Goal: Task Accomplishment & Management: Use online tool/utility

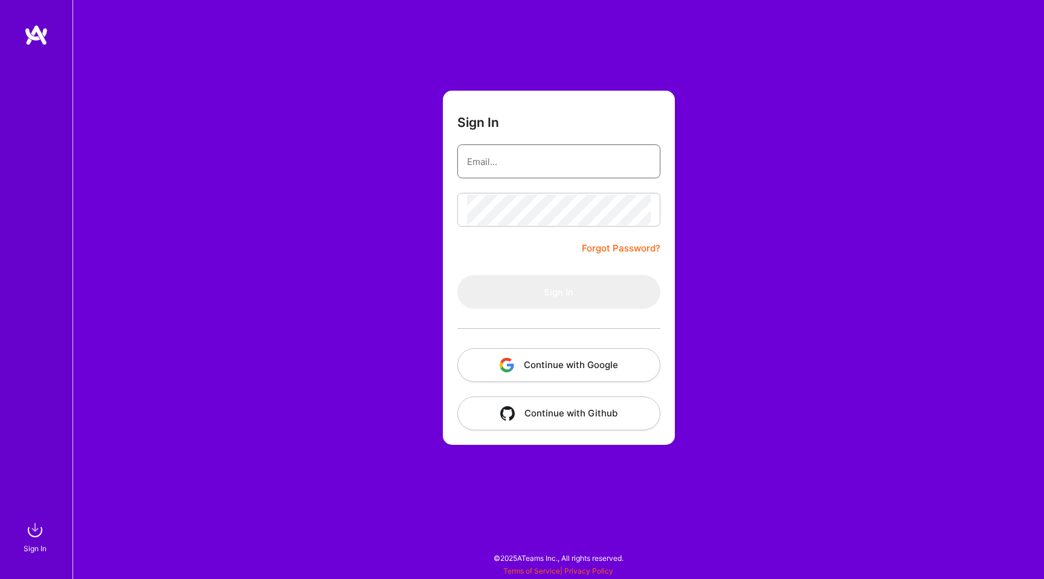
drag, startPoint x: 573, startPoint y: 170, endPoint x: 587, endPoint y: 170, distance: 13.9
click at [573, 170] on input "email" at bounding box center [559, 161] width 184 height 31
click at [0, 573] on com-1password-button at bounding box center [0, 573] width 0 height 0
type input "[EMAIL_ADDRESS][DOMAIN_NAME]"
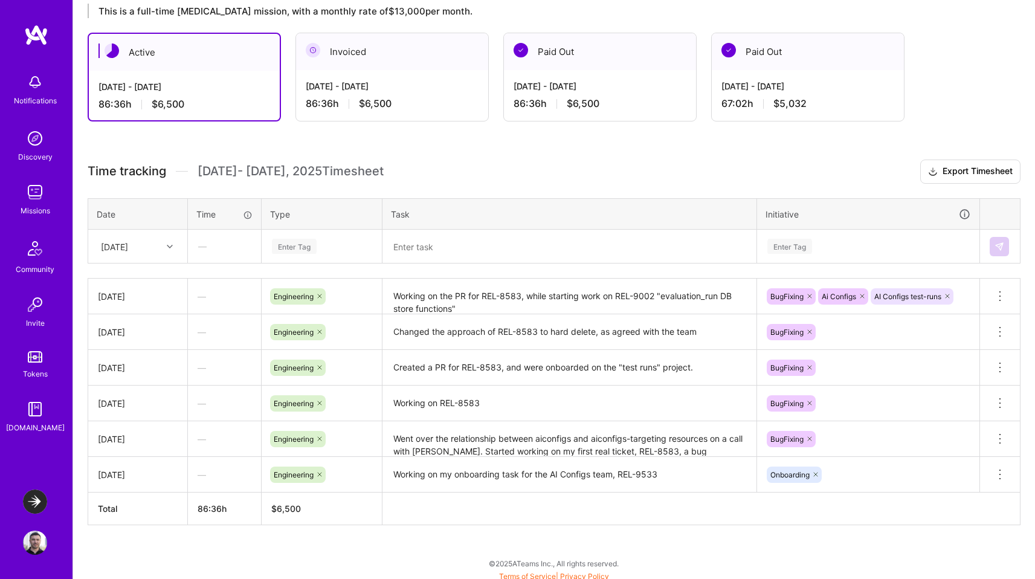
scroll to position [216, 0]
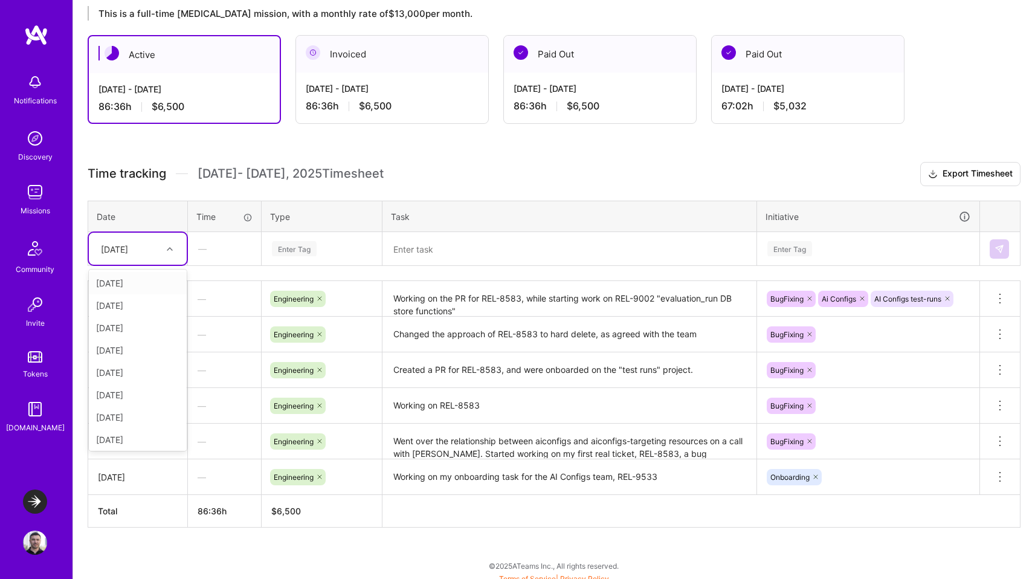
click at [154, 246] on div "[DATE]" at bounding box center [128, 249] width 67 height 20
click at [123, 338] on div "[DATE]" at bounding box center [138, 348] width 98 height 22
click at [283, 242] on div "Enter Tag" at bounding box center [294, 248] width 45 height 19
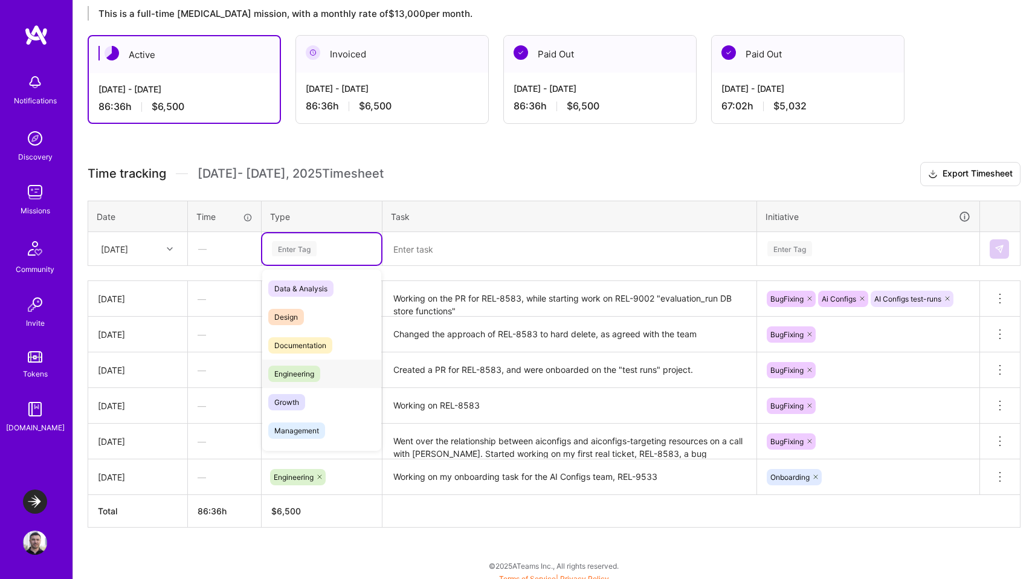
click at [309, 375] on span "Engineering" at bounding box center [294, 374] width 52 height 16
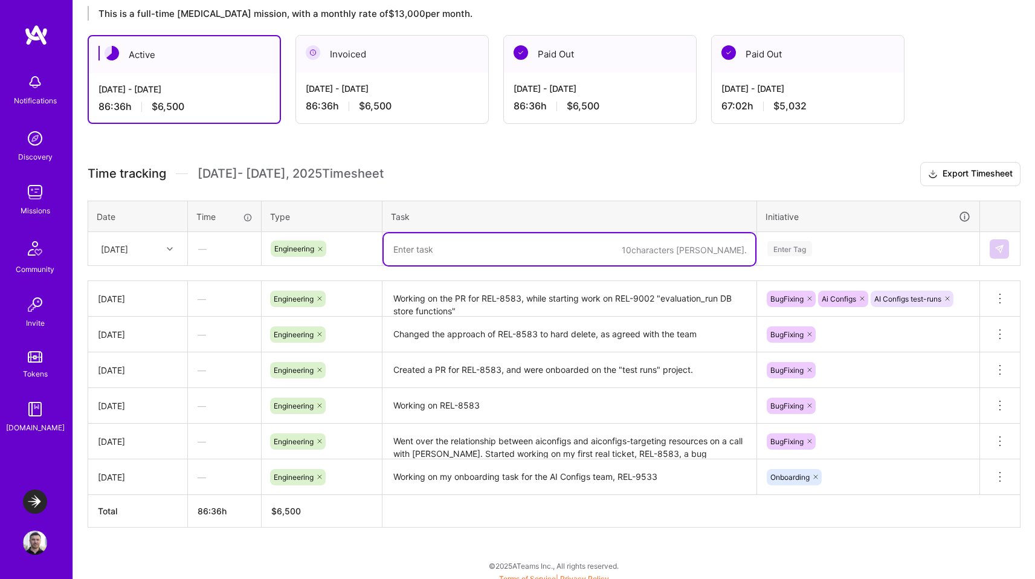
click at [454, 241] on textarea at bounding box center [570, 249] width 372 height 32
type textarea "Created a PR for REL-8583, and a draft PR for REL-9002"
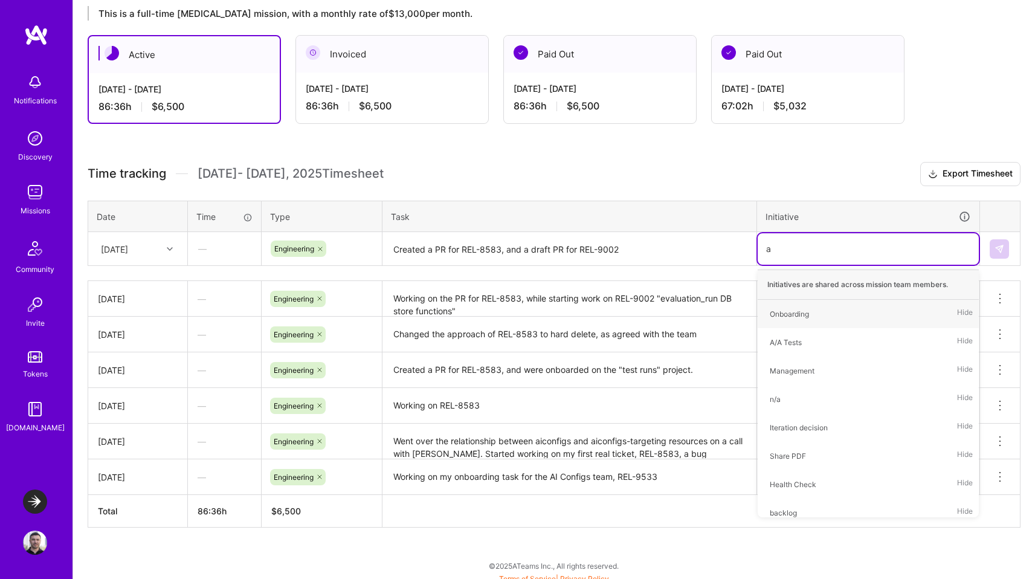
type input "ai"
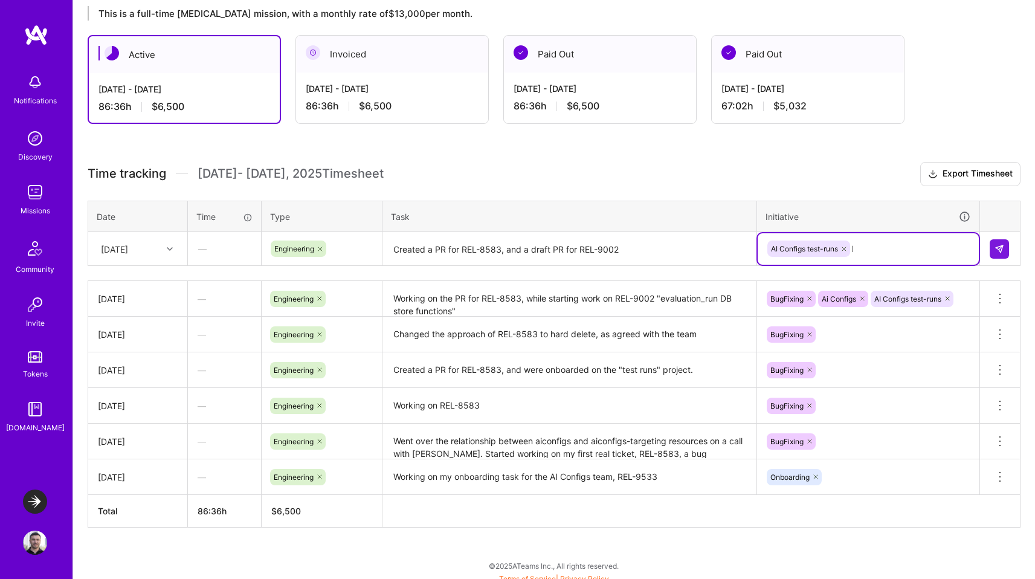
type input "bug"
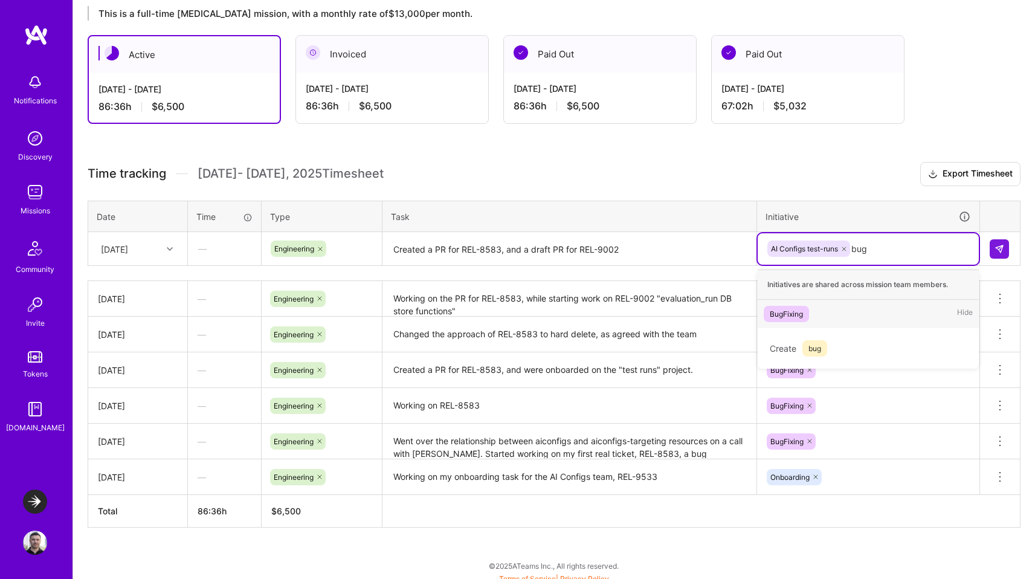
click at [864, 314] on div "BugFixing Hide" at bounding box center [868, 314] width 221 height 28
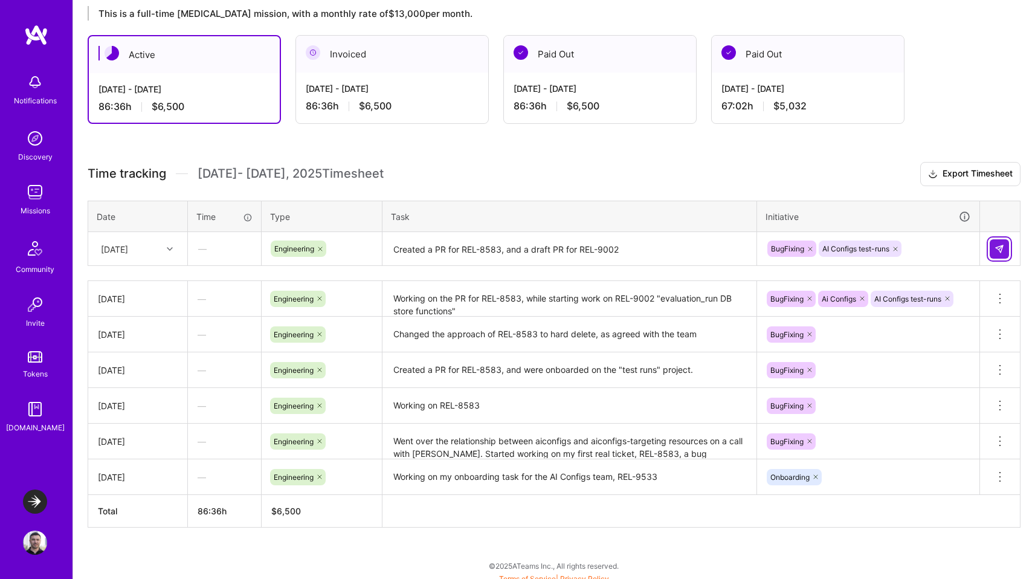
click at [1007, 249] on button at bounding box center [999, 248] width 19 height 19
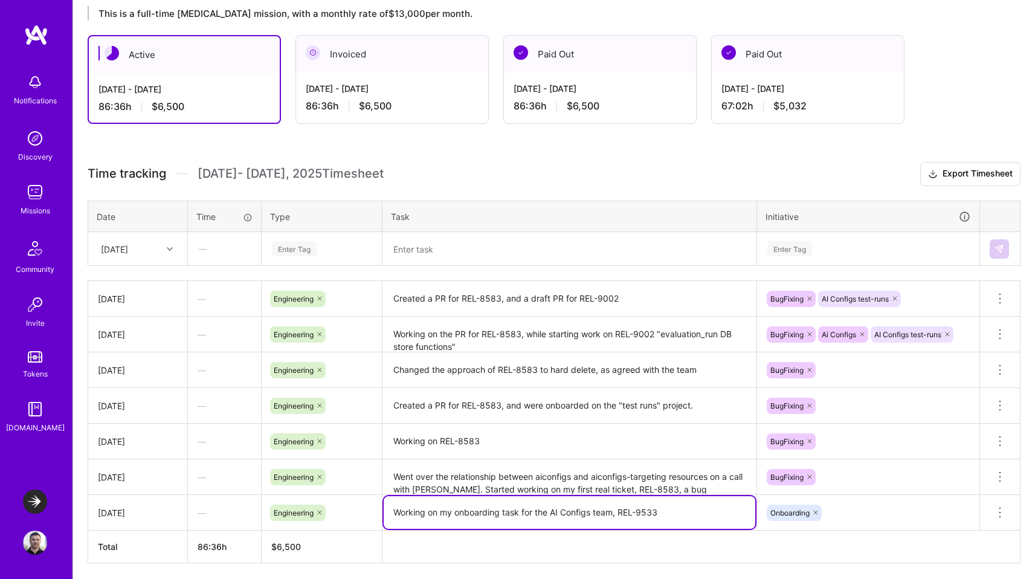
click at [167, 249] on icon at bounding box center [170, 249] width 6 height 6
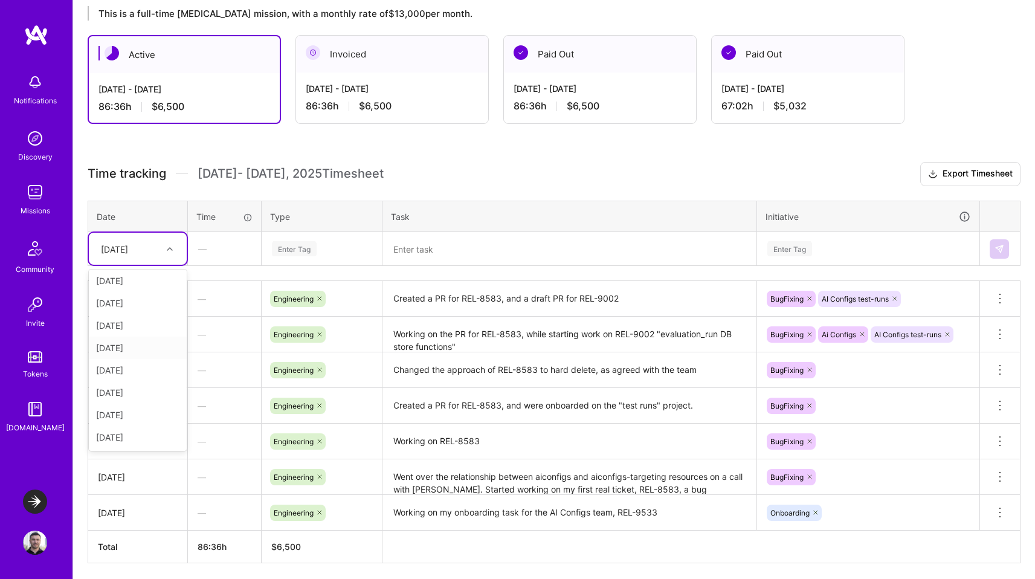
click at [115, 352] on div "[DATE]" at bounding box center [138, 348] width 98 height 22
click at [291, 249] on div "Enter Tag" at bounding box center [294, 248] width 45 height 19
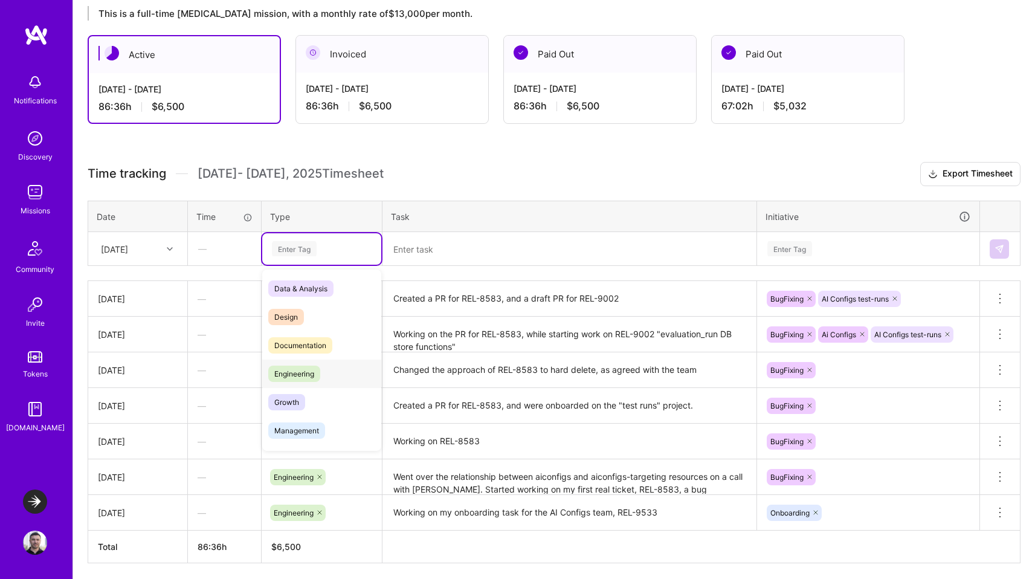
click at [292, 377] on span "Engineering" at bounding box center [294, 374] width 52 height 16
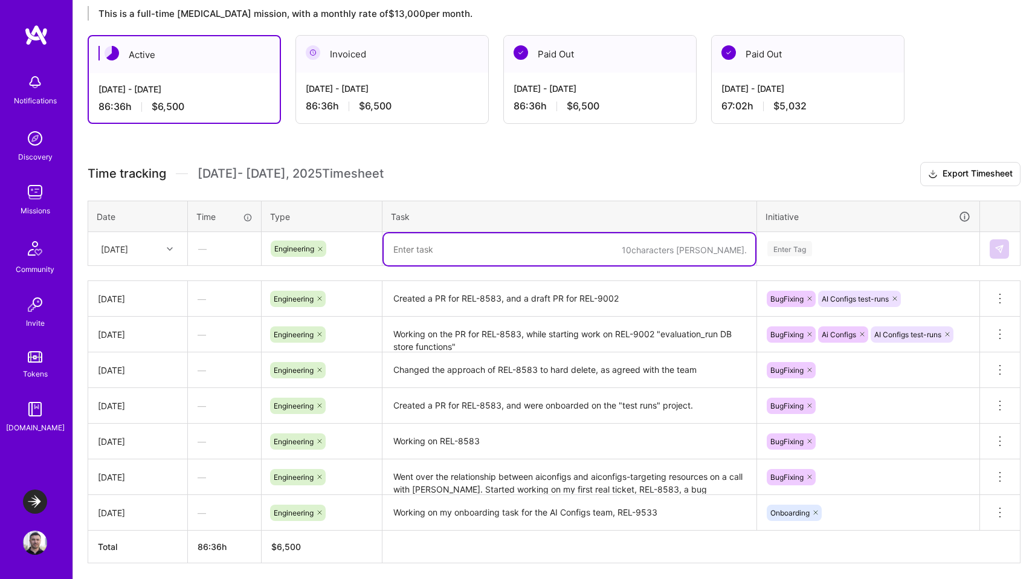
click at [462, 249] on textarea at bounding box center [570, 249] width 372 height 32
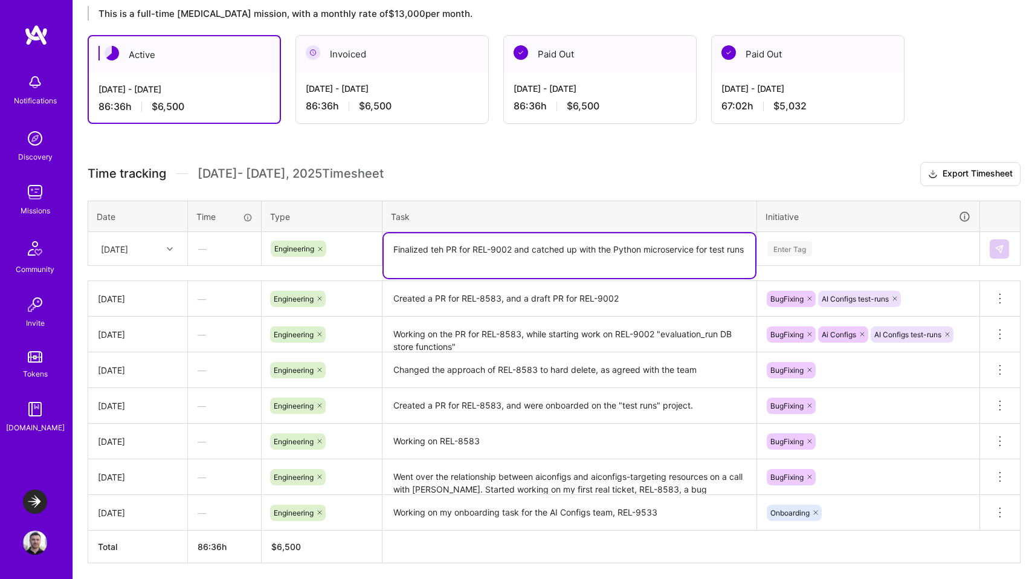
type textarea "Finalized teh PR for REL-9002 and catched up with the Python microservice for t…"
click at [826, 247] on div "Enter Tag" at bounding box center [868, 248] width 204 height 15
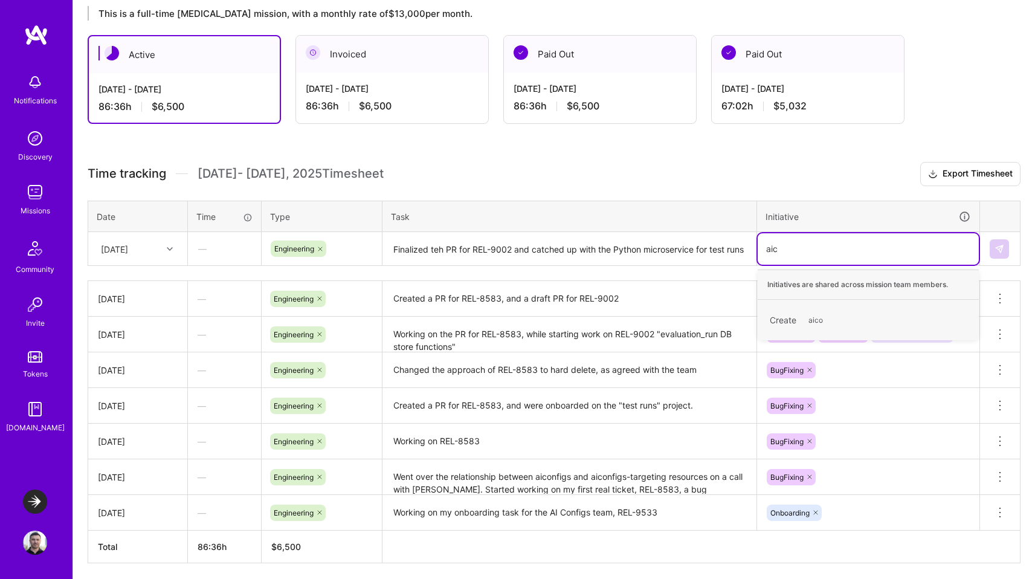
type input "ai"
click at [809, 340] on div "AI Configs test-runs" at bounding box center [803, 342] width 67 height 13
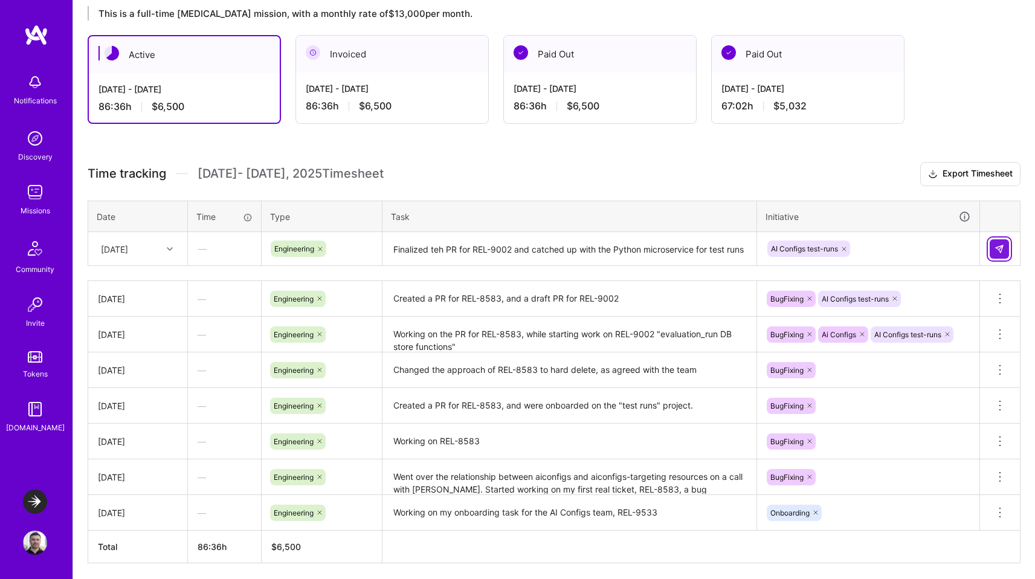
click at [1000, 241] on button at bounding box center [999, 248] width 19 height 19
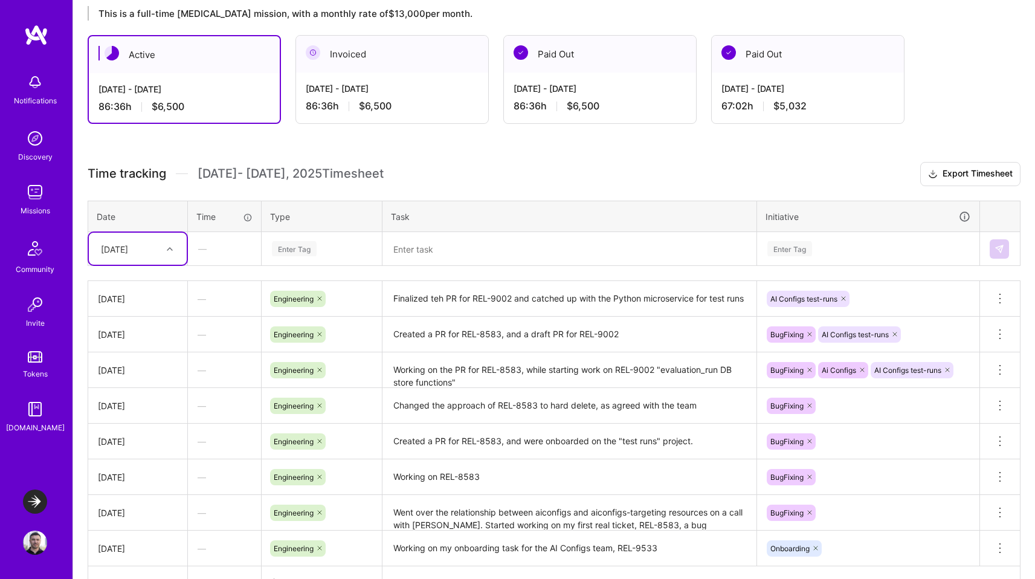
click at [506, 296] on textarea "Finalized teh PR for REL-9002 and catched up with the Python microservice for t…" at bounding box center [570, 298] width 372 height 33
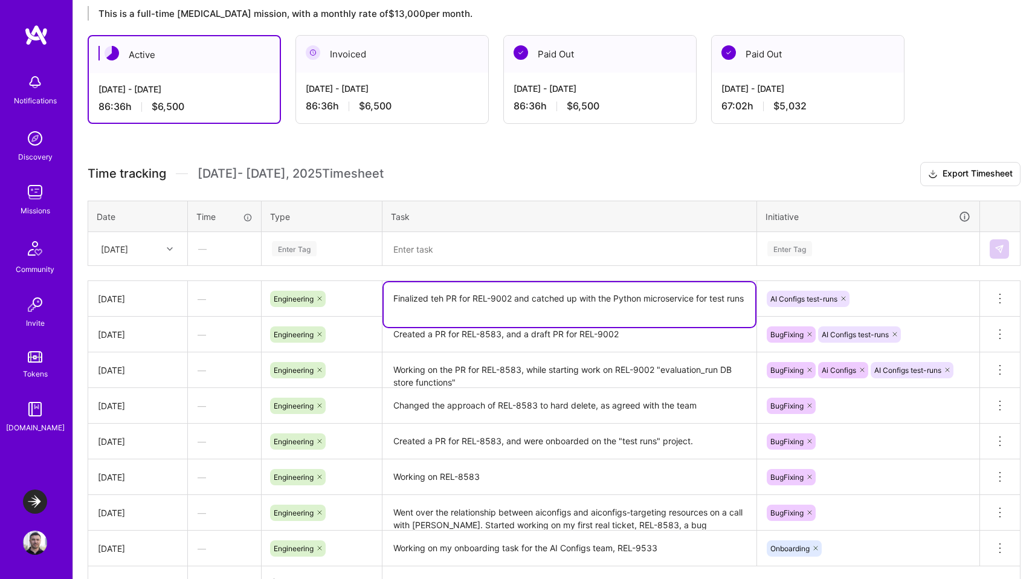
click at [506, 296] on textarea "Finalized teh PR for REL-9002 and catched up with the Python microservice for t…" at bounding box center [570, 304] width 372 height 45
click at [592, 309] on textarea "Finalized teh PR for REL-9002 and catched up with the Python microservice for t…" at bounding box center [570, 304] width 372 height 45
click at [435, 300] on textarea "Finalized teh PR for REL-9002 and catched up with the Python microservice for t…" at bounding box center [570, 304] width 372 height 45
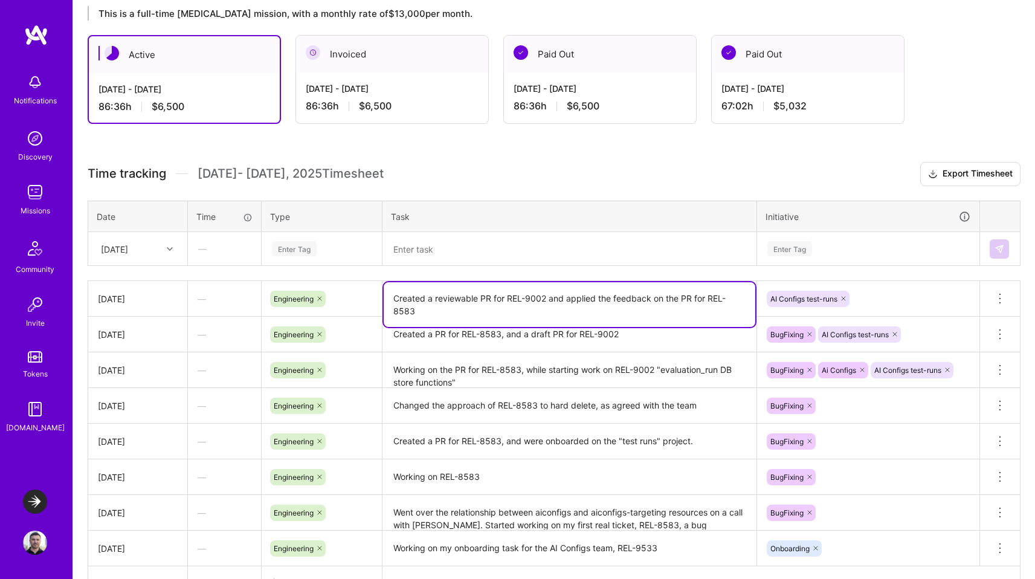
type textarea "Created a reviewable PR for REL-9002 and applied the feedback on the PR for REL…"
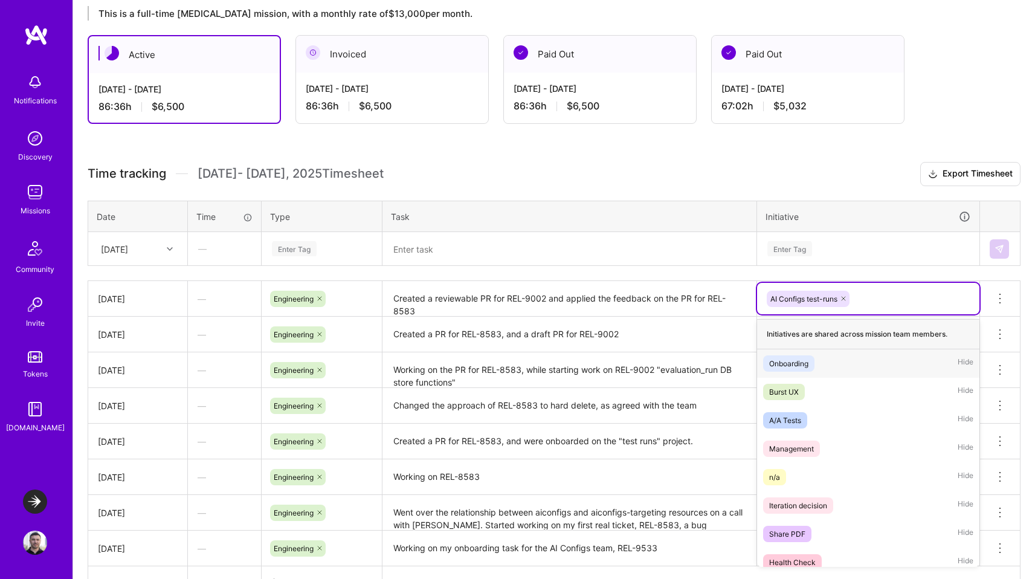
click at [882, 290] on div "AI Configs test-runs" at bounding box center [868, 298] width 205 height 19
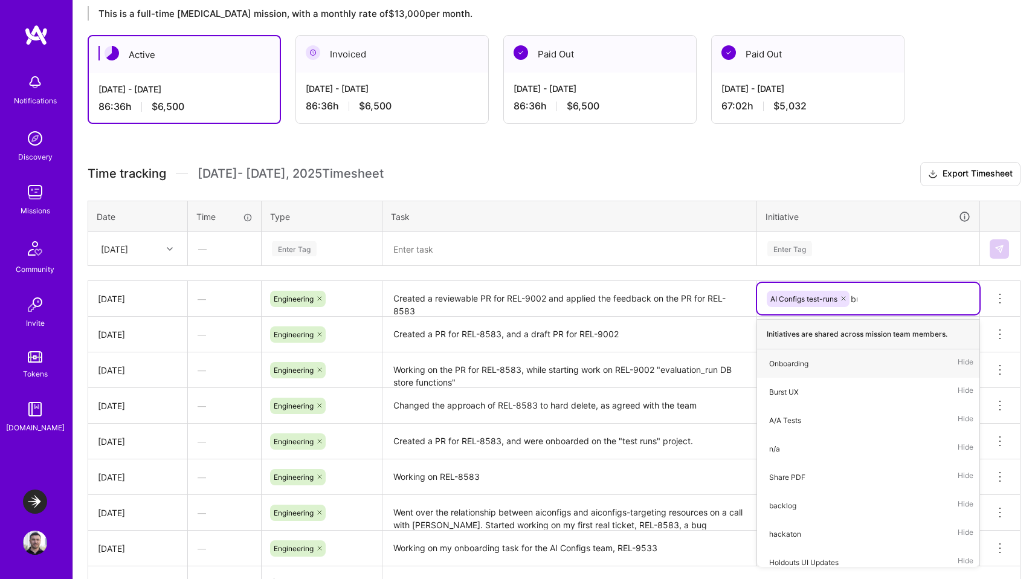
type input "bug"
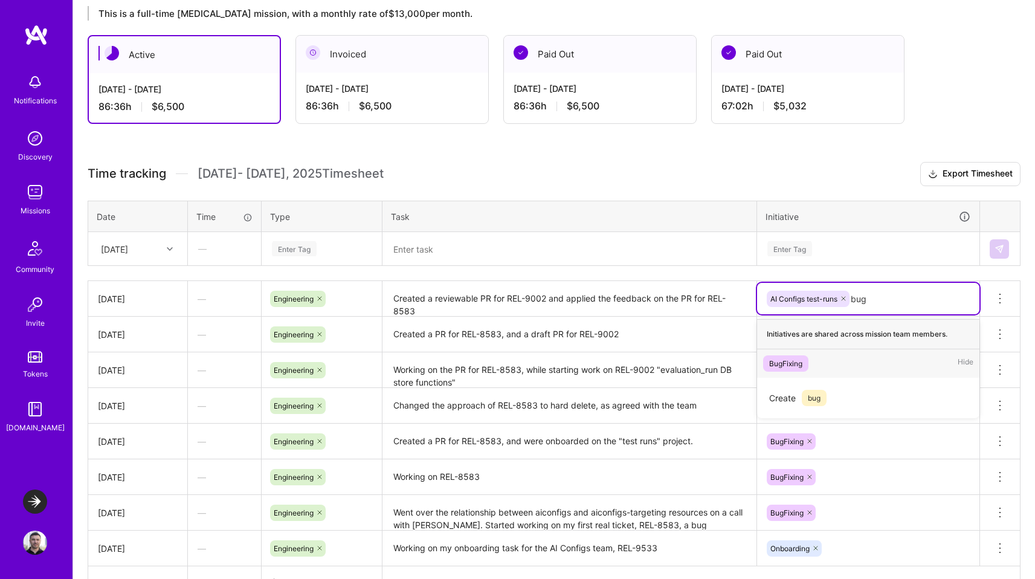
click at [803, 360] on span "BugFixing" at bounding box center [785, 363] width 45 height 16
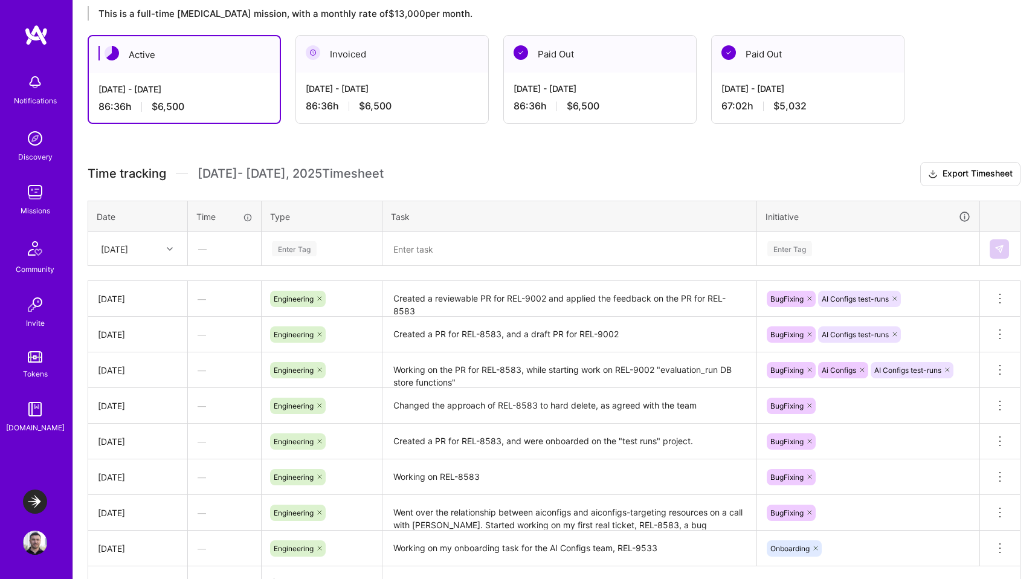
click at [976, 271] on div "Time tracking [DATE] - [DATE] Timesheet Export Timesheet Date Time Type Task In…" at bounding box center [554, 380] width 933 height 437
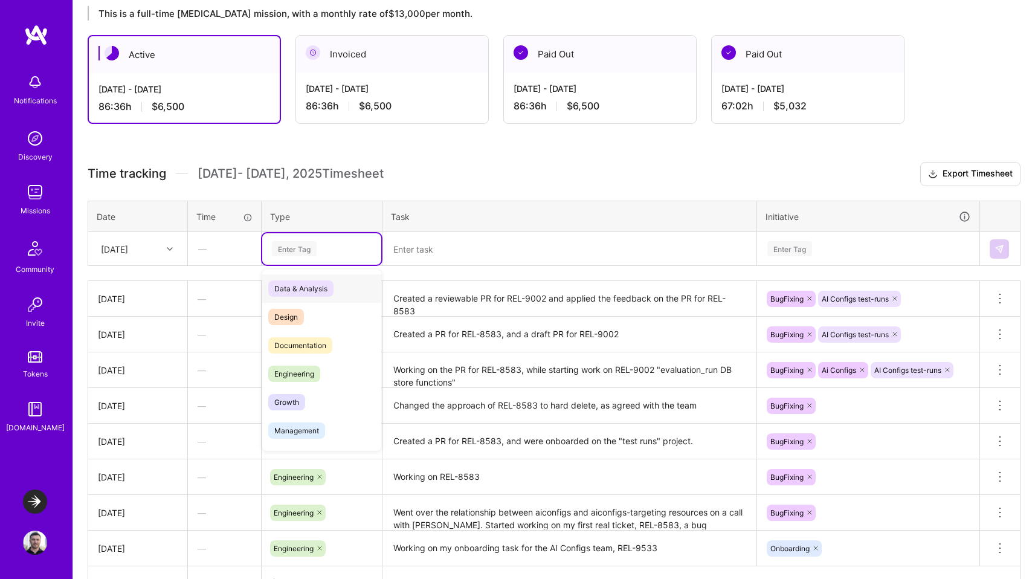
click at [277, 250] on div "Enter Tag" at bounding box center [294, 248] width 45 height 19
type input "engi"
drag, startPoint x: 279, startPoint y: 277, endPoint x: 282, endPoint y: 284, distance: 7.1
click at [279, 279] on div "Engineering" at bounding box center [321, 288] width 119 height 28
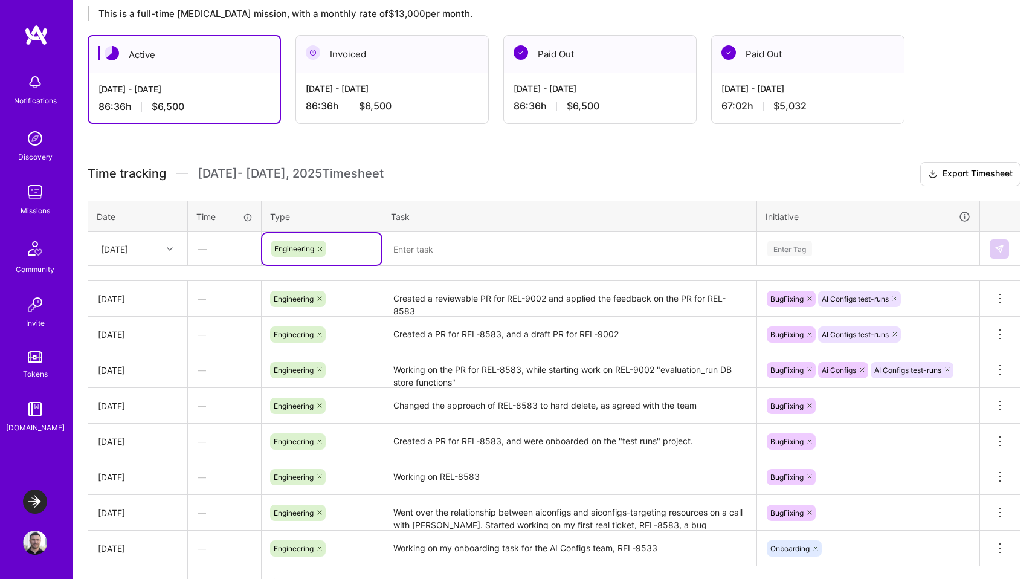
click at [135, 261] on div "[DATE]" at bounding box center [138, 249] width 98 height 32
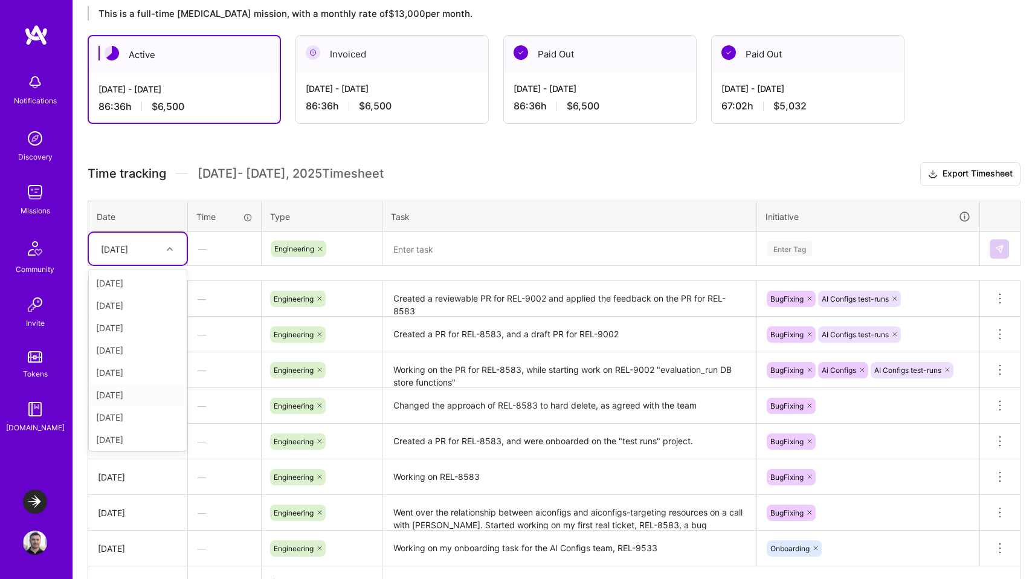
drag, startPoint x: 118, startPoint y: 347, endPoint x: 126, endPoint y: 421, distance: 74.8
click at [125, 418] on div "[DATE] [DATE] [DATE] [DATE] [DATE] [DATE] [DATE] [DATE] [DATE] [DATE] [DATE] [D…" at bounding box center [138, 360] width 98 height 181
click at [131, 422] on div "[DATE]" at bounding box center [138, 424] width 98 height 22
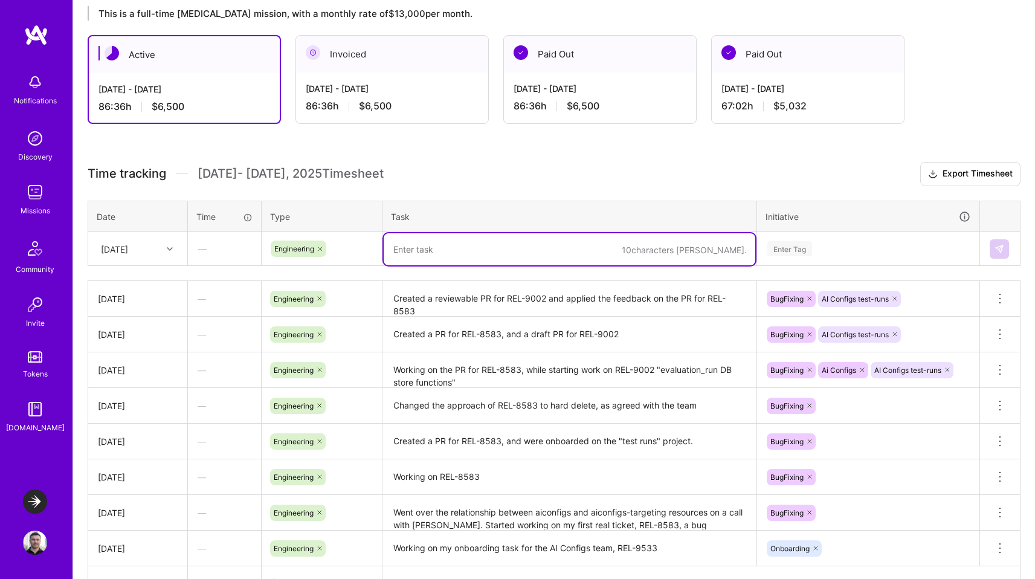
click at [466, 253] on textarea at bounding box center [570, 249] width 372 height 32
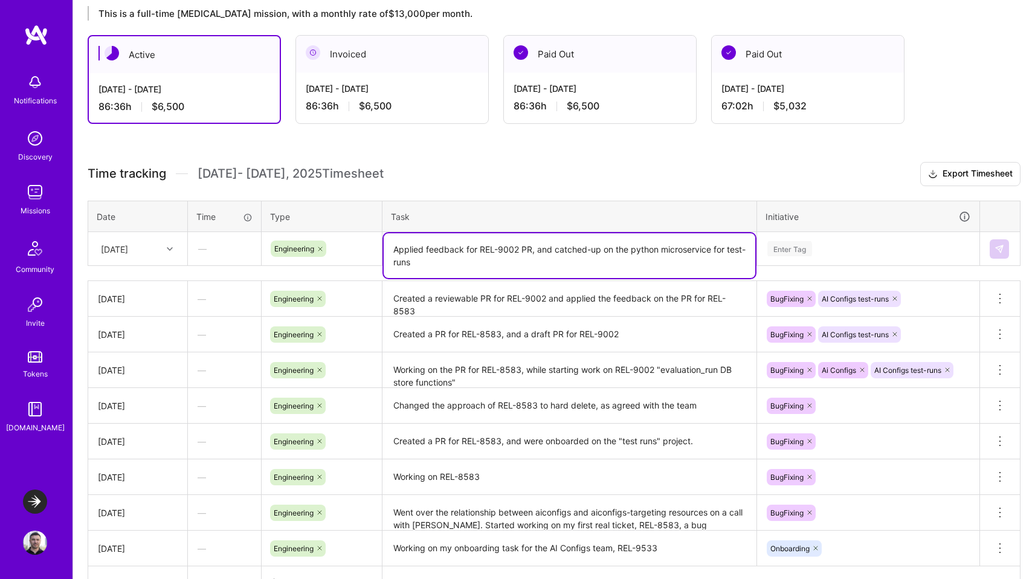
type textarea "Applied feedback for REL-9002 PR, and catched-up on the python microservice for…"
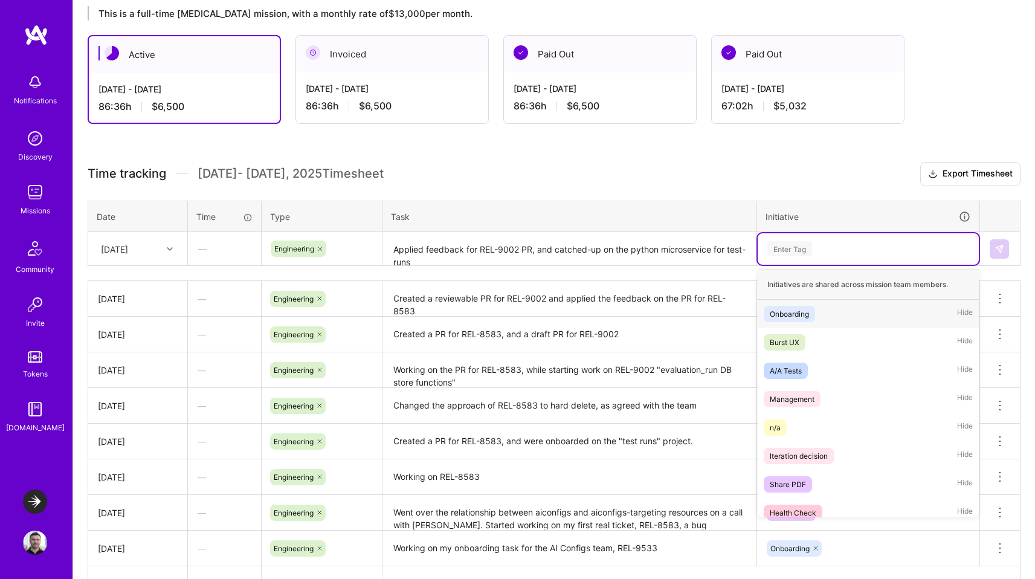
click at [796, 257] on div "Enter Tag" at bounding box center [868, 248] width 221 height 31
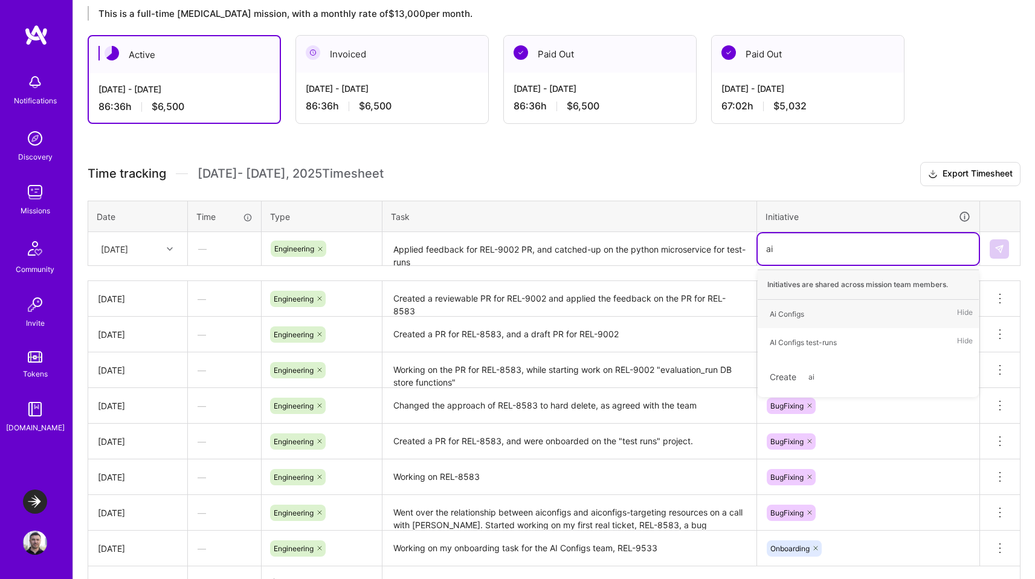
type input "ai"
click at [806, 339] on div "AI Configs test-runs" at bounding box center [803, 342] width 67 height 13
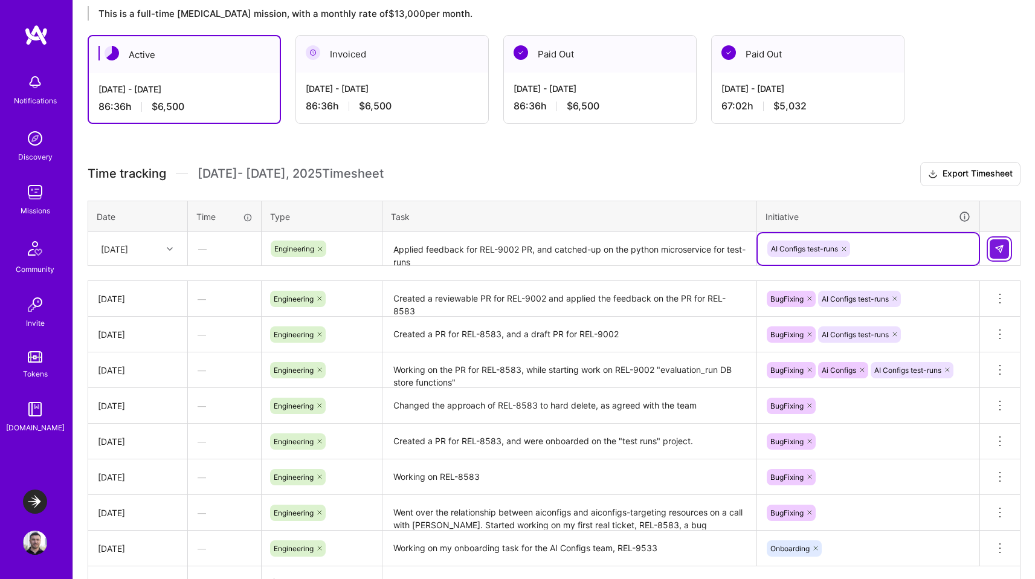
click at [1004, 252] on img at bounding box center [1000, 249] width 10 height 10
